Goal: Information Seeking & Learning: Learn about a topic

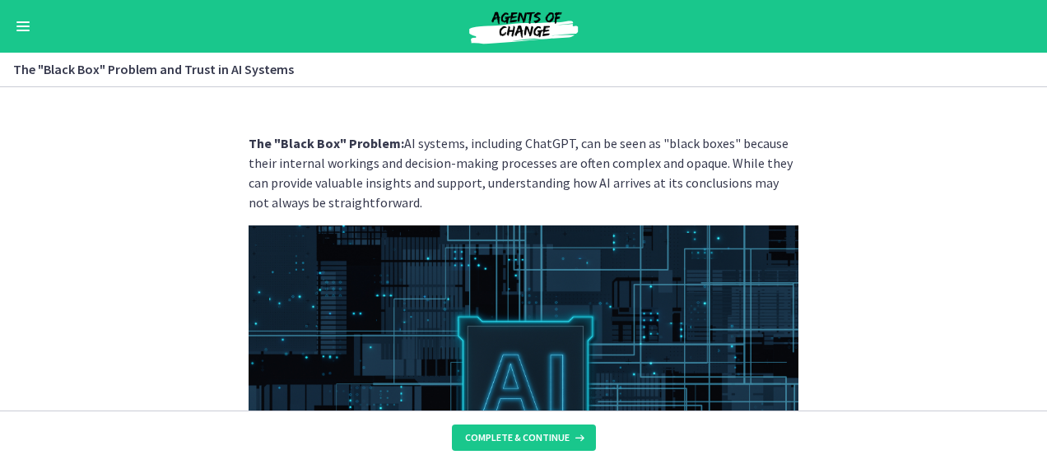
scroll to position [226, 0]
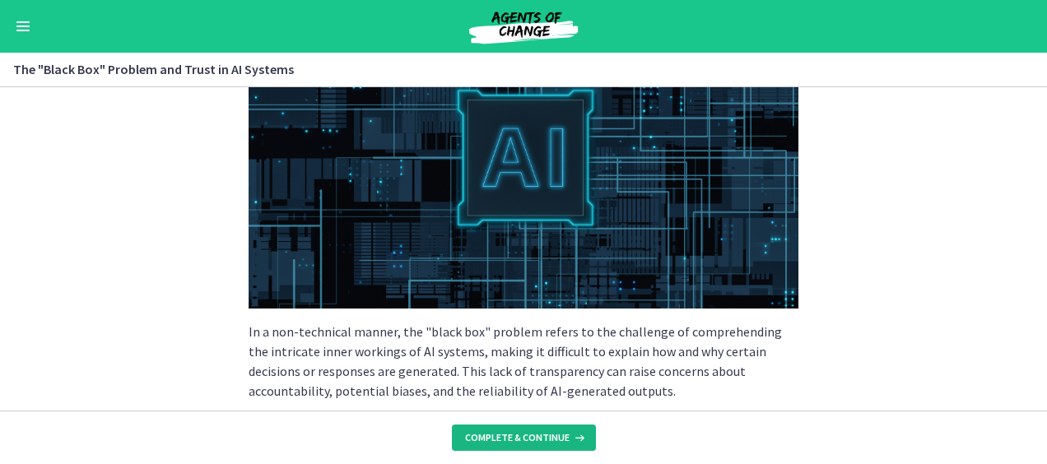
click at [515, 441] on span "Complete & continue" at bounding box center [517, 437] width 105 height 13
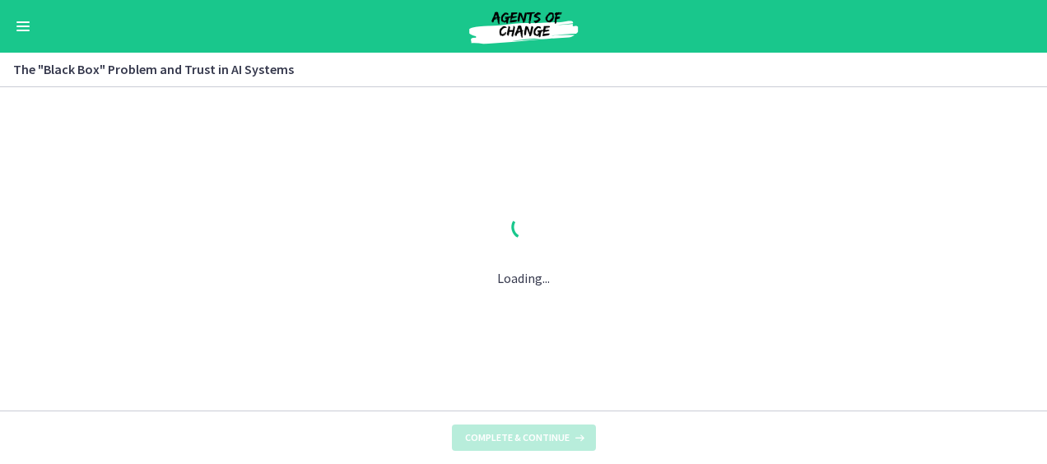
scroll to position [0, 0]
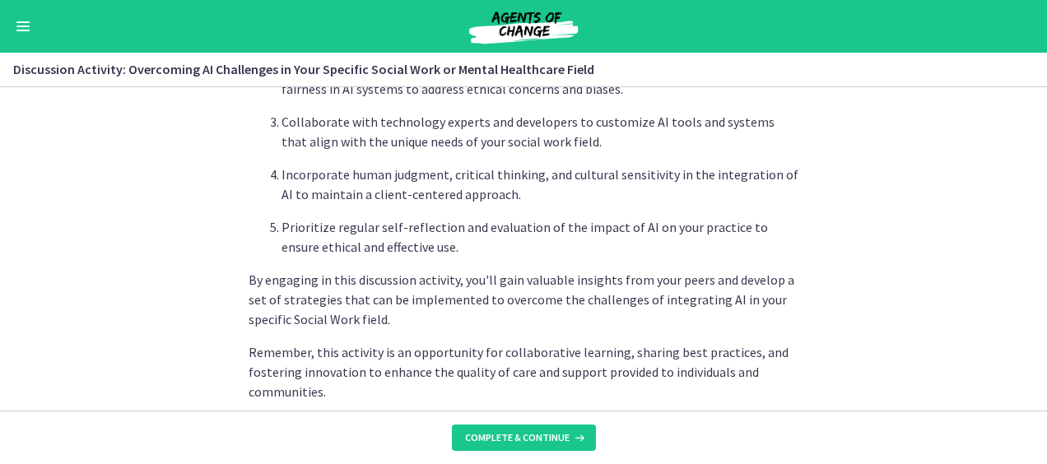
scroll to position [1177, 0]
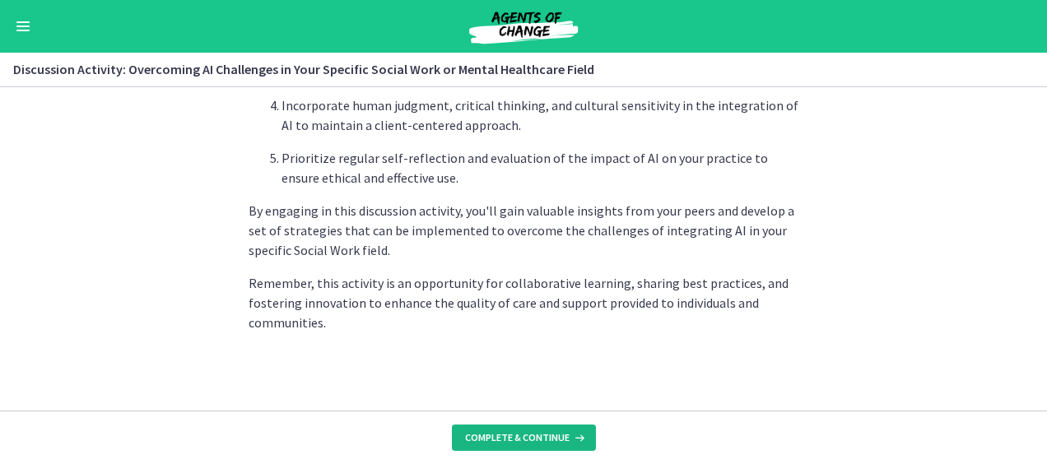
click at [520, 444] on span "Complete & continue" at bounding box center [517, 437] width 105 height 13
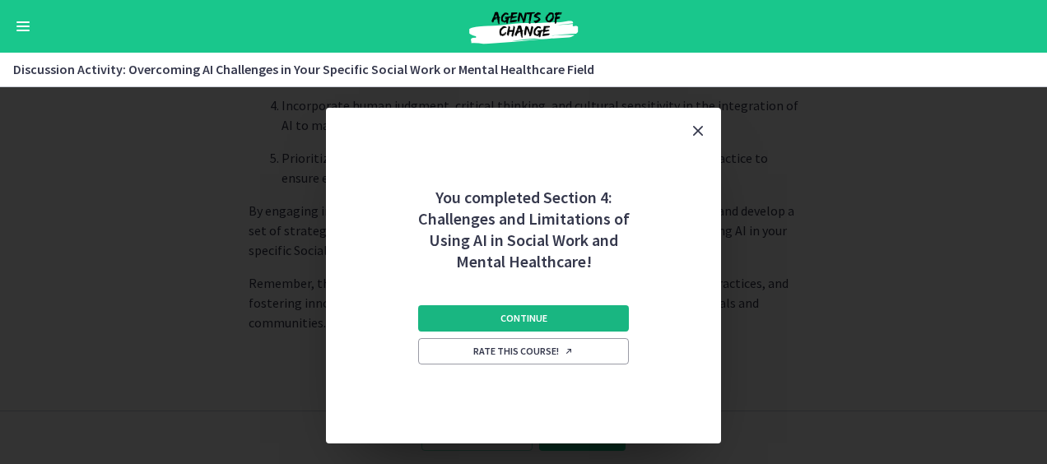
click at [528, 313] on span "Continue" at bounding box center [524, 318] width 47 height 13
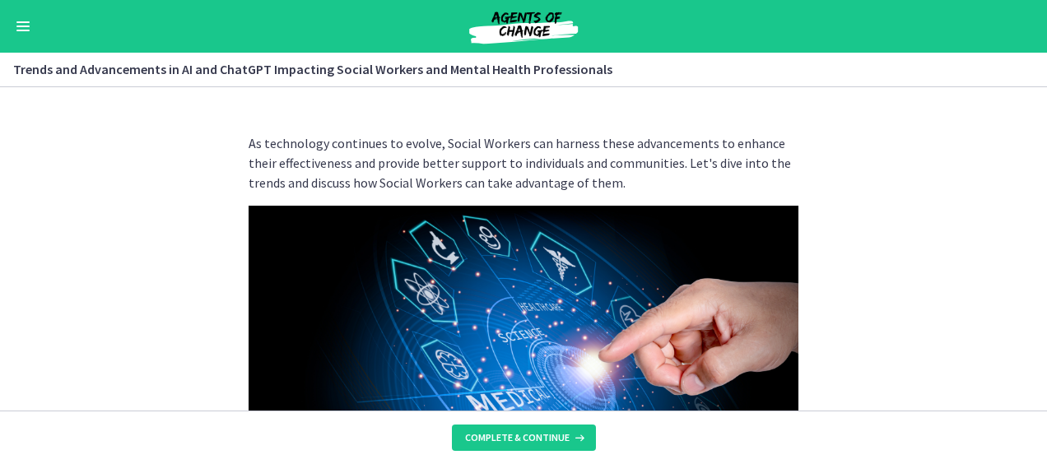
click at [26, 28] on button "Enable menu" at bounding box center [23, 26] width 20 height 20
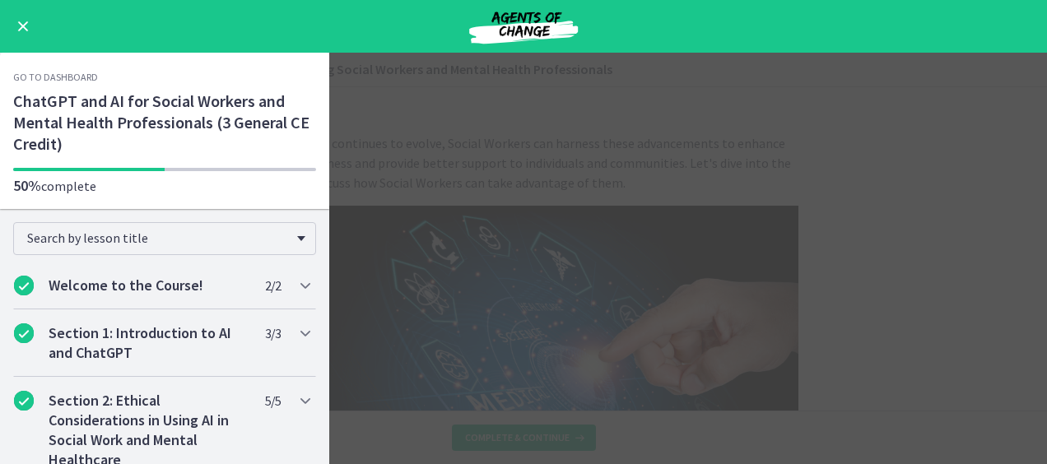
click at [435, 229] on main "Trends and Advancements in AI and ChatGPT Impacting Social Workers and Mental H…" at bounding box center [523, 259] width 1047 height 412
click at [21, 23] on button "Enable menu" at bounding box center [23, 26] width 20 height 20
